Goal: Information Seeking & Learning: Find specific page/section

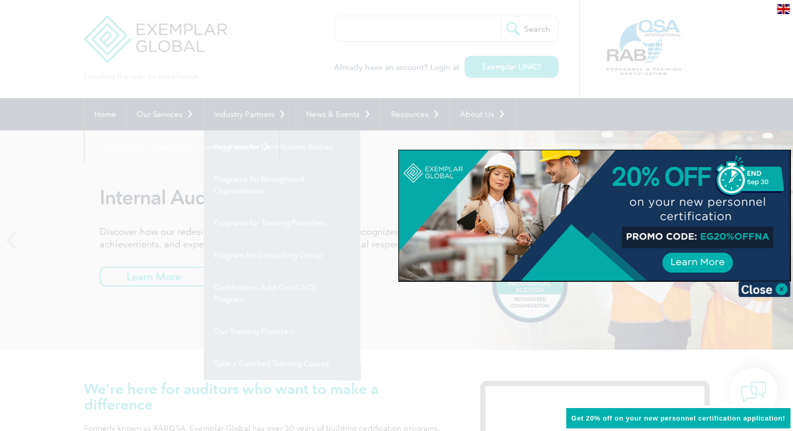
click at [292, 326] on div at bounding box center [396, 215] width 793 height 431
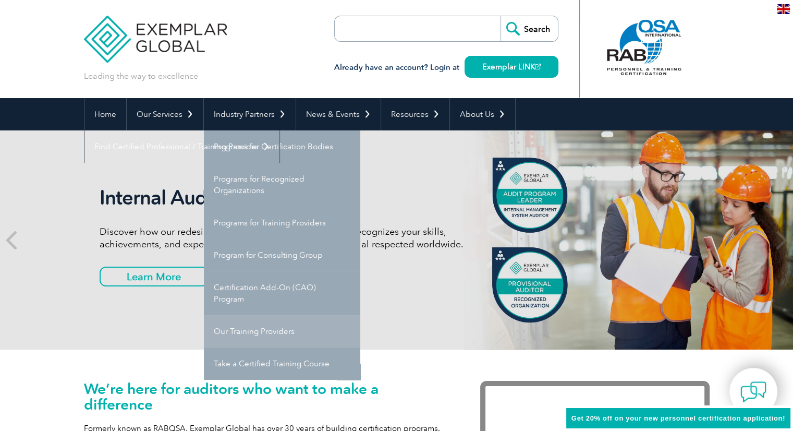
click at [285, 330] on link "Our Training Providers" at bounding box center [282, 331] width 156 height 32
click at [275, 330] on link "Our Training Providers" at bounding box center [282, 331] width 156 height 32
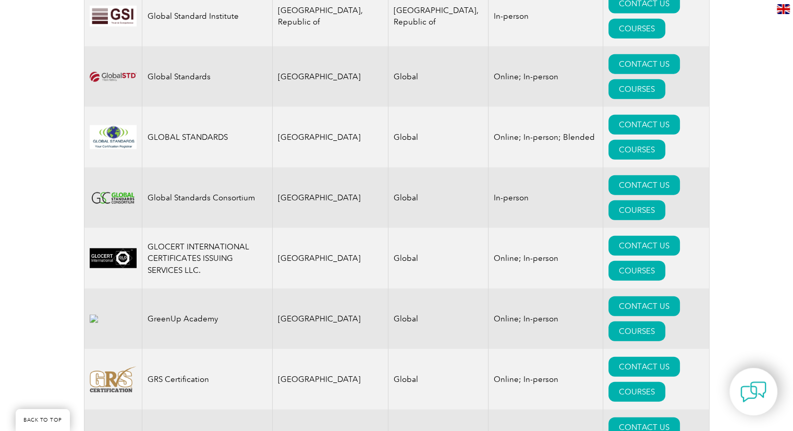
scroll to position [6416, 0]
